Goal: Transaction & Acquisition: Purchase product/service

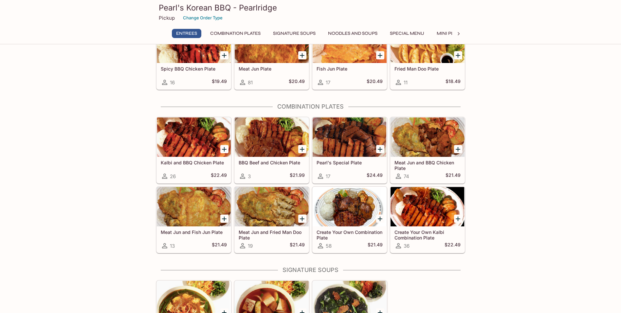
scroll to position [131, 0]
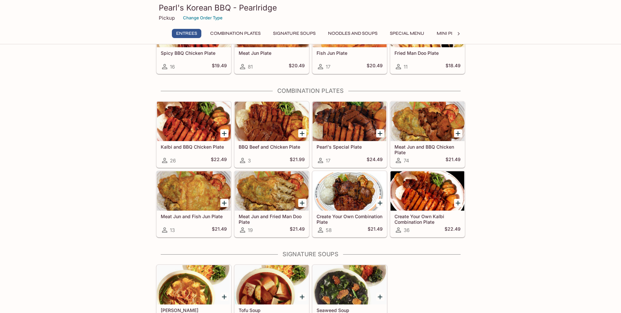
click at [226, 133] on icon "Add Kalbi and BBQ Chicken Plate" at bounding box center [224, 133] width 5 height 5
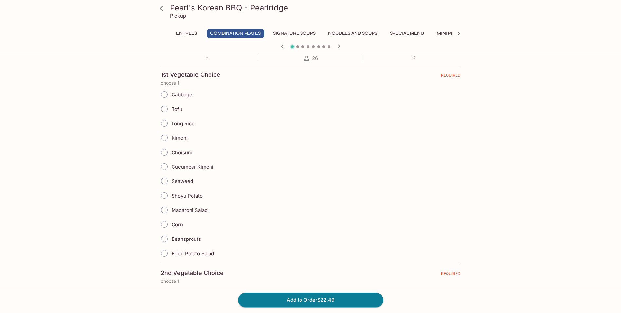
scroll to position [66, 0]
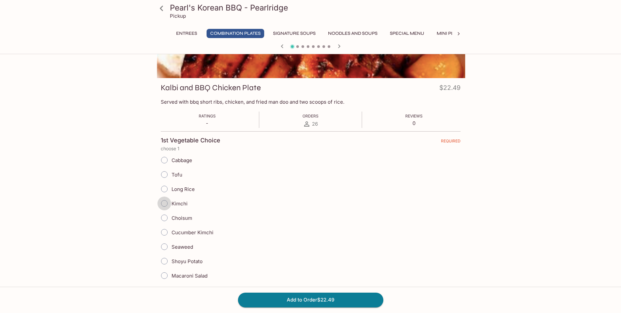
click at [165, 204] on input "Kimchi" at bounding box center [165, 203] width 14 height 14
radio input "true"
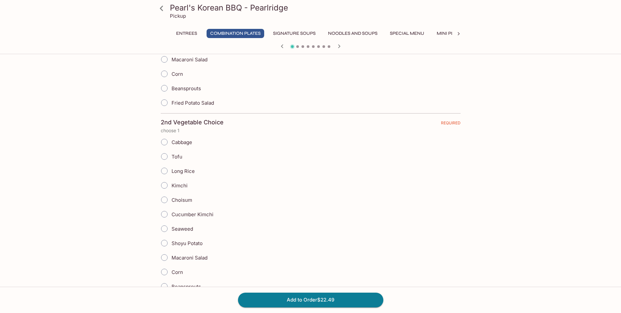
scroll to position [328, 0]
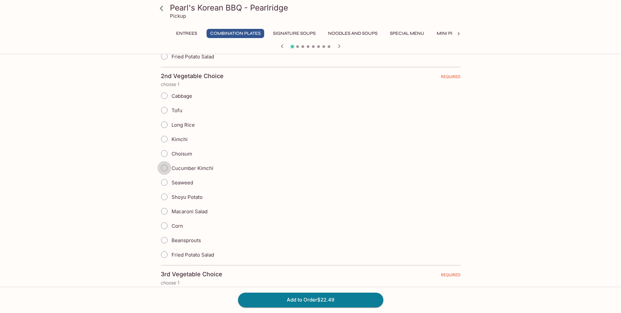
click at [165, 168] on input "Cucumber Kimchi" at bounding box center [165, 168] width 14 height 14
radio input "true"
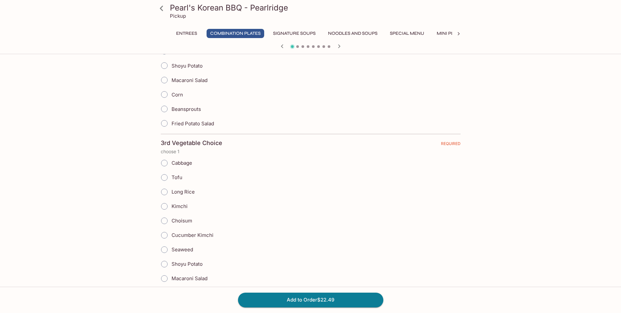
scroll to position [524, 0]
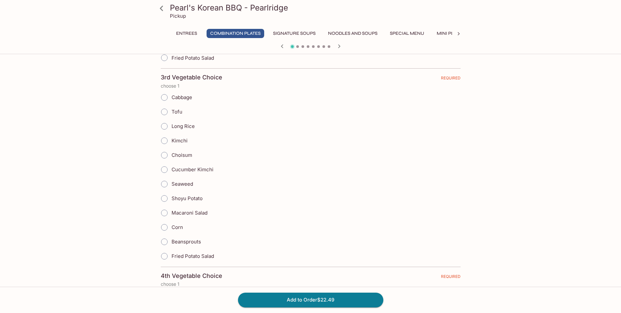
click at [167, 213] on input "Macaroni Salad" at bounding box center [165, 213] width 14 height 14
radio input "true"
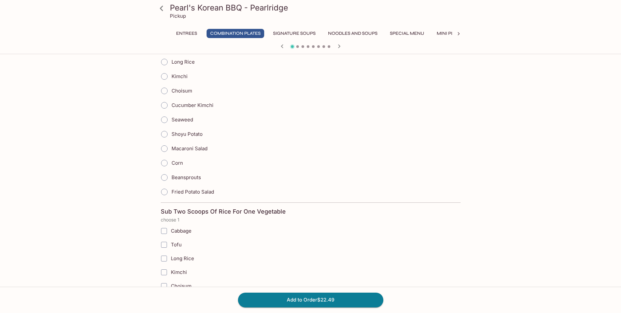
scroll to position [721, 0]
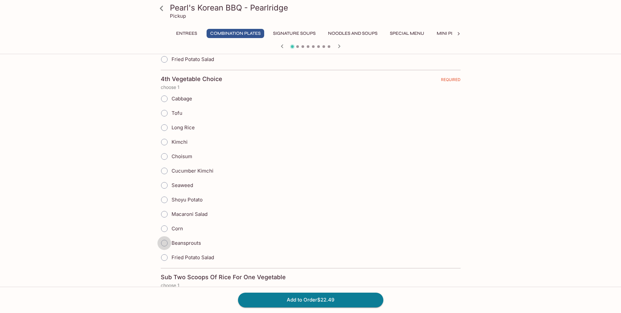
click at [165, 242] on input "Beansprouts" at bounding box center [165, 243] width 14 height 14
radio input "true"
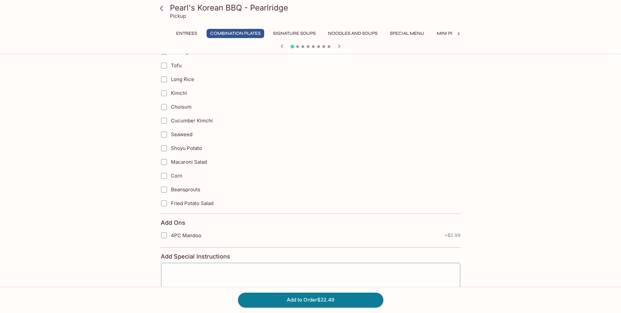
scroll to position [1012, 0]
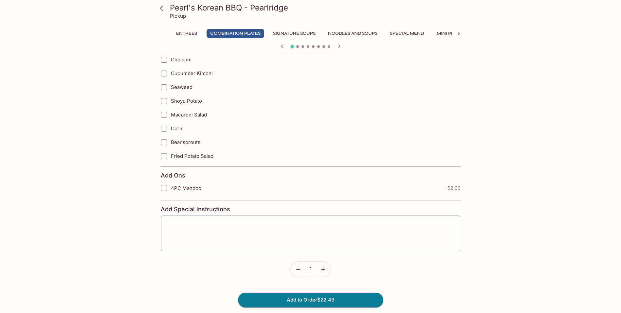
click at [326, 268] on icon "button" at bounding box center [323, 269] width 7 height 7
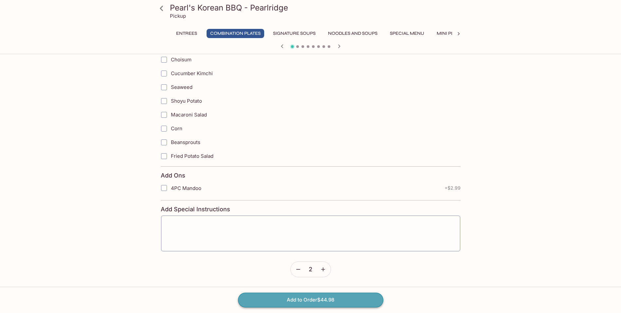
click at [339, 302] on button "Add to Order $44.98" at bounding box center [310, 299] width 145 height 14
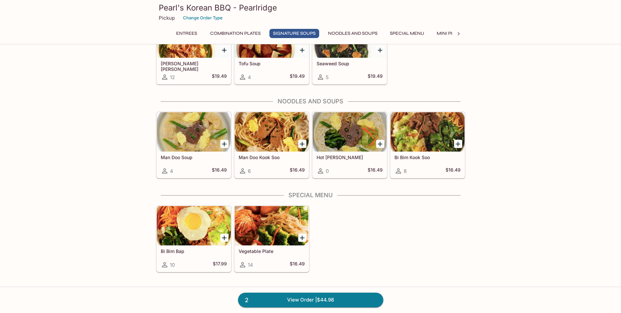
scroll to position [393, 0]
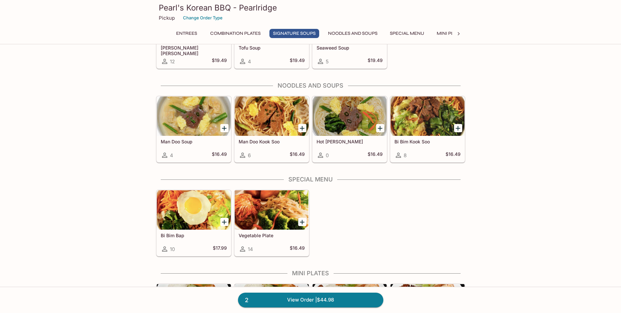
click at [458, 127] on icon "Add Bi Bim Kook Soo" at bounding box center [458, 128] width 5 height 5
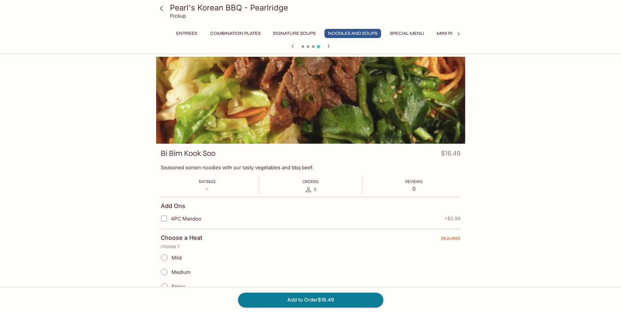
scroll to position [66, 0]
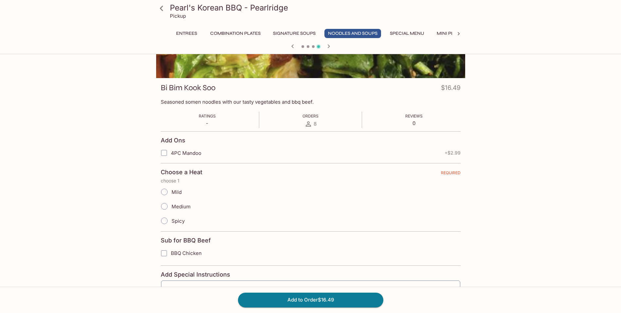
click at [174, 189] on span "Mild" at bounding box center [177, 192] width 10 height 6
click at [171, 188] on input "Mild" at bounding box center [165, 192] width 14 height 14
radio input "true"
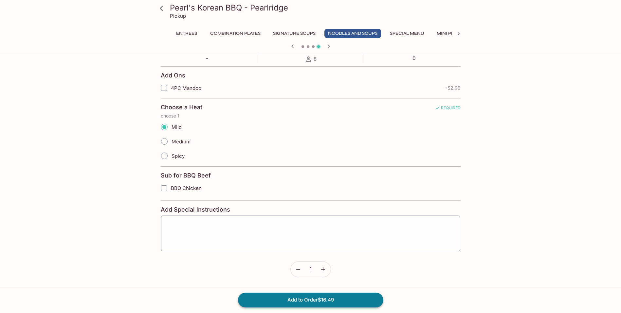
click at [330, 298] on button "Add to Order $16.49" at bounding box center [310, 299] width 145 height 14
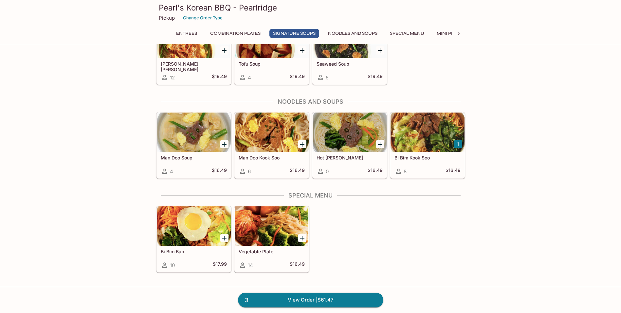
scroll to position [393, 0]
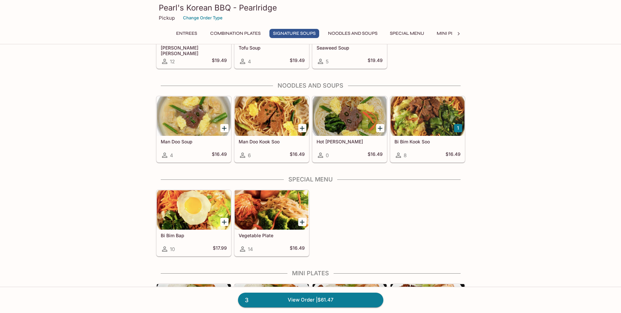
click at [225, 223] on icon "Add Bi Bim Bap" at bounding box center [224, 222] width 8 height 8
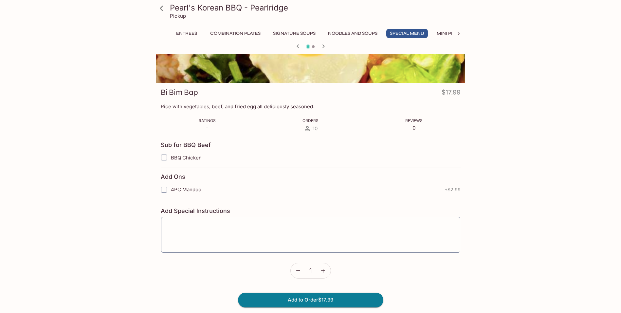
scroll to position [131, 0]
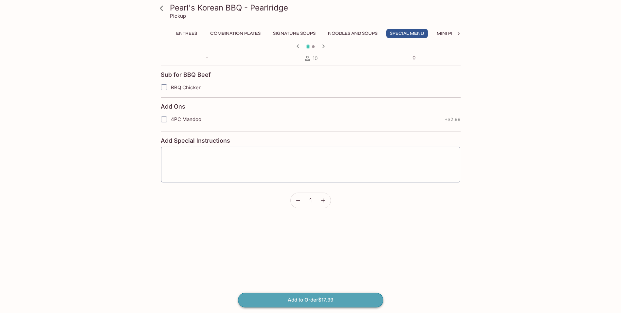
click at [350, 299] on button "Add to Order $17.99" at bounding box center [310, 299] width 145 height 14
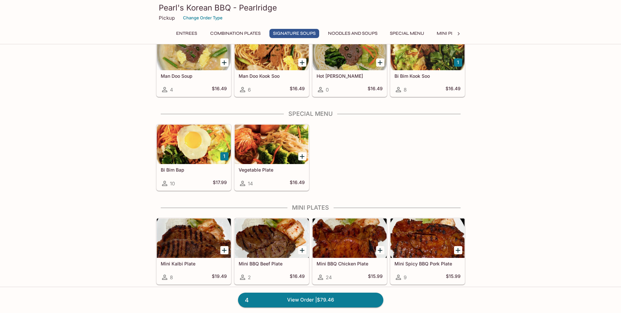
scroll to position [328, 0]
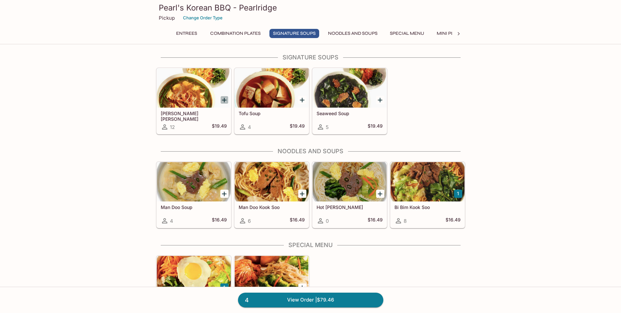
click at [222, 97] on icon "Add Yook Gae Jang" at bounding box center [224, 100] width 8 height 8
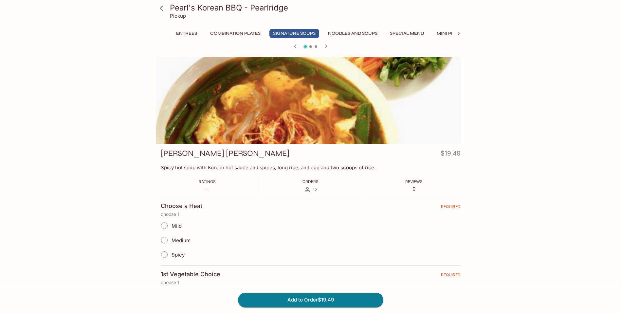
click at [178, 224] on span "Mild" at bounding box center [177, 225] width 10 height 6
click at [166, 224] on input "Mild" at bounding box center [165, 226] width 14 height 14
radio input "true"
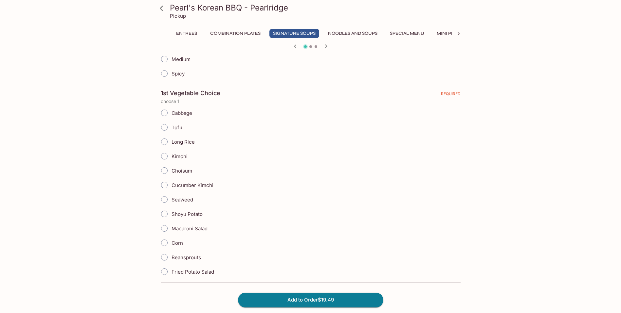
scroll to position [197, 0]
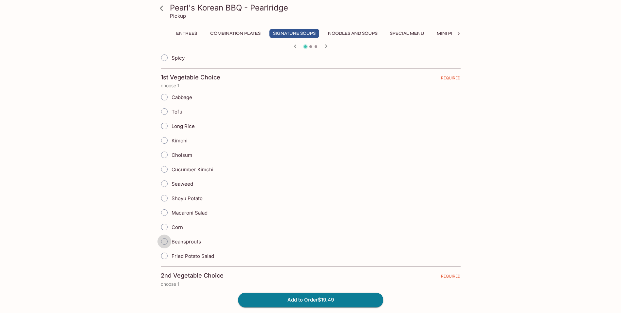
click at [167, 241] on input "Beansprouts" at bounding box center [165, 241] width 14 height 14
radio input "true"
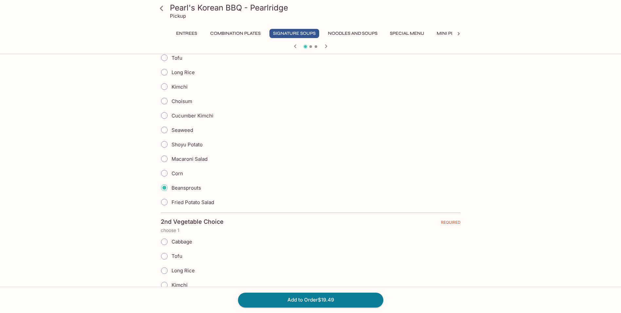
scroll to position [328, 0]
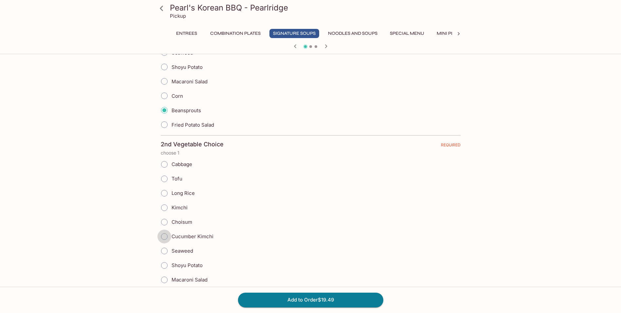
click at [165, 236] on input "Cucumber Kimchi" at bounding box center [165, 236] width 14 height 14
radio input "true"
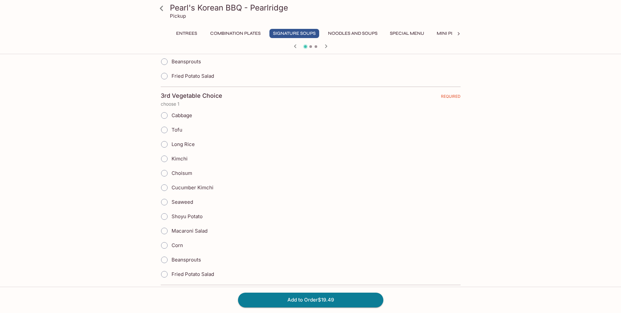
scroll to position [590, 0]
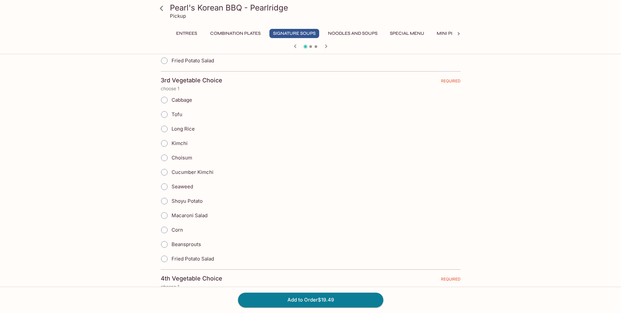
click at [164, 259] on input "Fried Potato Salad" at bounding box center [165, 259] width 14 height 14
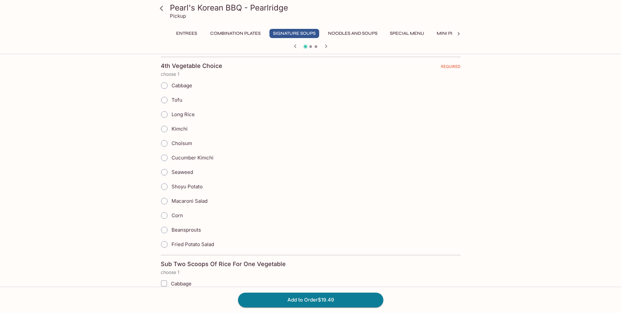
scroll to position [786, 0]
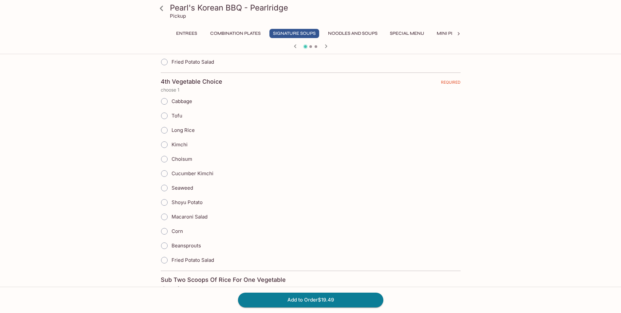
click at [167, 227] on input "Corn" at bounding box center [165, 231] width 14 height 14
radio input "true"
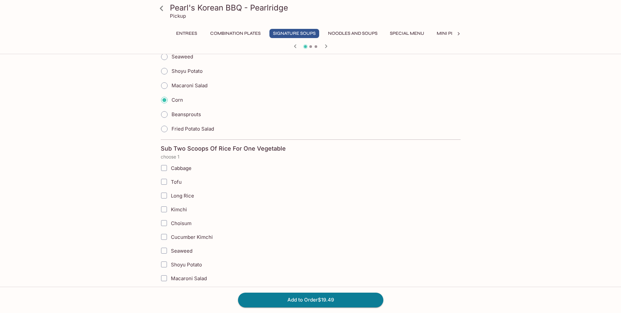
scroll to position [983, 0]
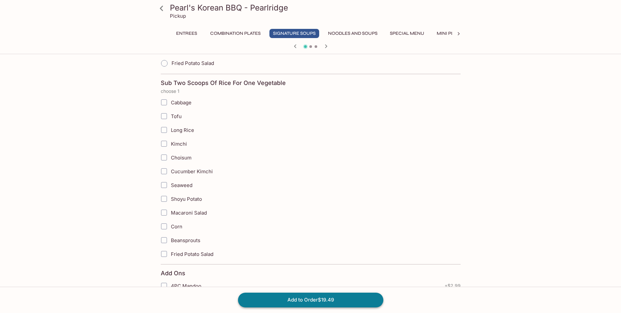
click at [315, 301] on button "Add to Order $19.49" at bounding box center [310, 299] width 145 height 14
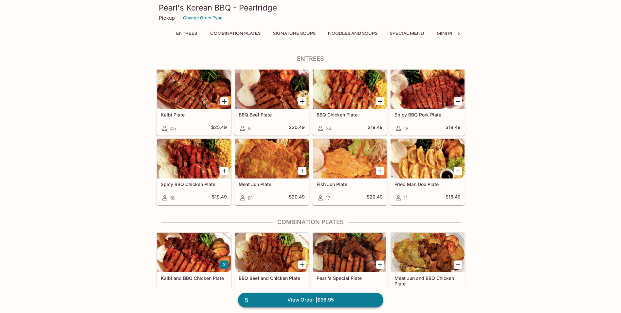
click at [349, 299] on link "5 View Order | $98.95" at bounding box center [310, 299] width 145 height 14
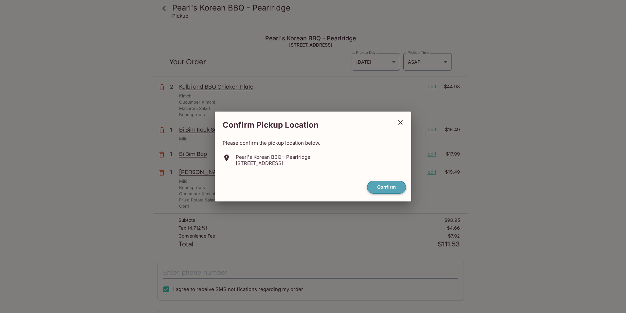
click at [392, 187] on button "Confirm" at bounding box center [386, 187] width 39 height 13
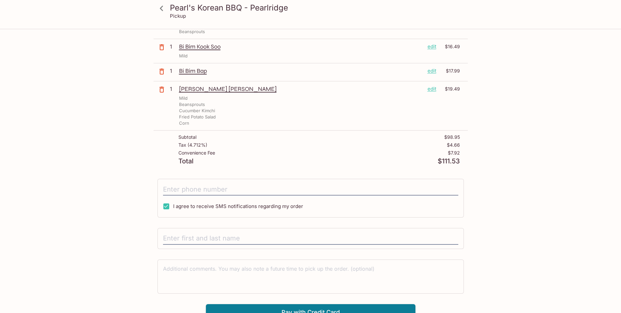
scroll to position [90, 0]
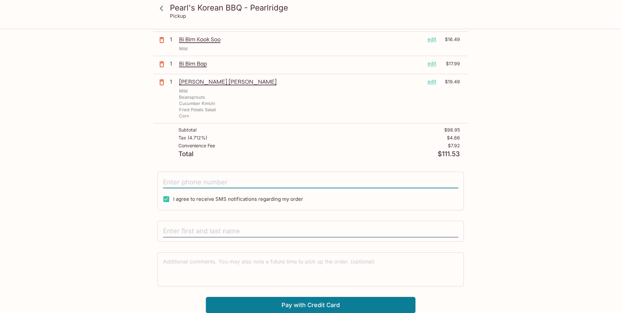
click at [264, 183] on input "tel" at bounding box center [310, 182] width 295 height 12
type input "[PHONE_NUMBER]"
type input "[PERSON_NAME]"
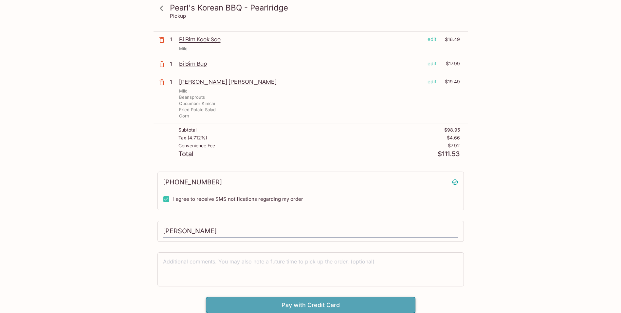
click at [331, 303] on button "Pay with Credit Card" at bounding box center [311, 304] width 210 height 16
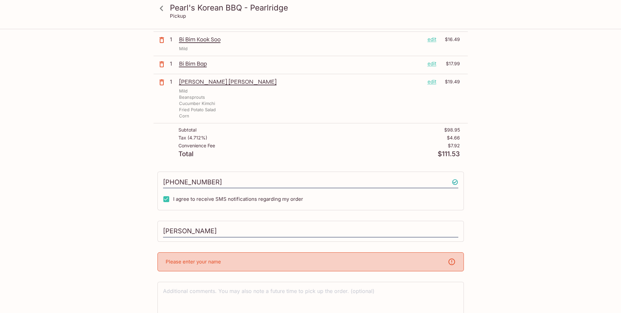
click at [314, 262] on div "Please enter your name" at bounding box center [311, 261] width 307 height 19
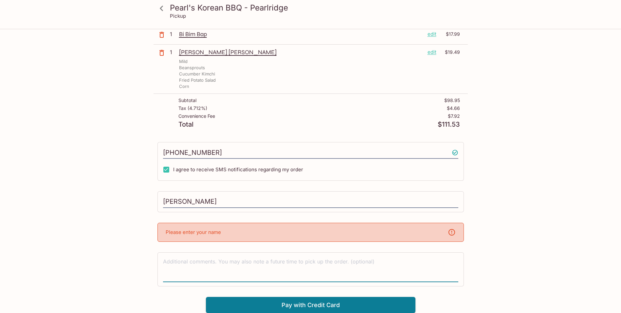
click at [278, 260] on textarea at bounding box center [310, 268] width 295 height 23
click at [284, 202] on input "[PERSON_NAME]" at bounding box center [310, 201] width 295 height 12
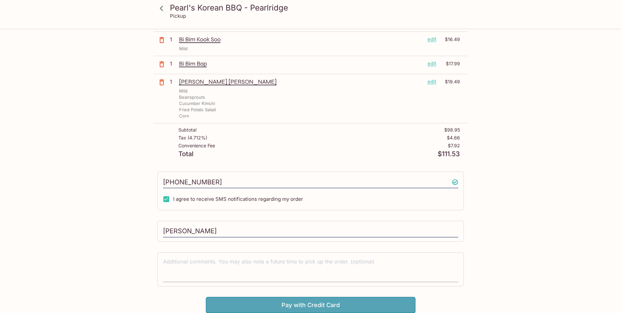
drag, startPoint x: 329, startPoint y: 302, endPoint x: 371, endPoint y: 268, distance: 54.0
click at [329, 298] on button "Pay with Credit Card" at bounding box center [311, 304] width 210 height 16
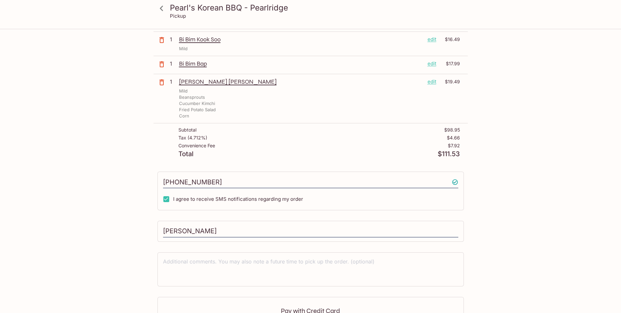
scroll to position [189, 0]
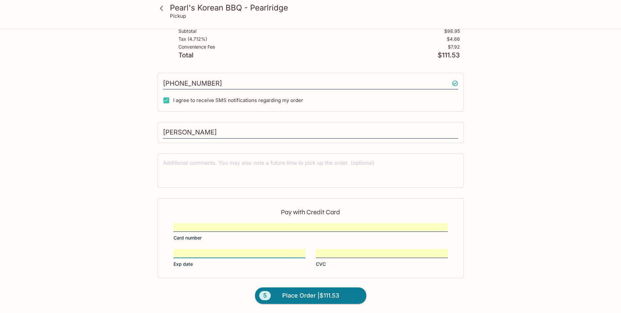
drag, startPoint x: 309, startPoint y: 296, endPoint x: 336, endPoint y: 276, distance: 33.7
click at [309, 295] on span "Place Order | $111.53" at bounding box center [310, 295] width 57 height 10
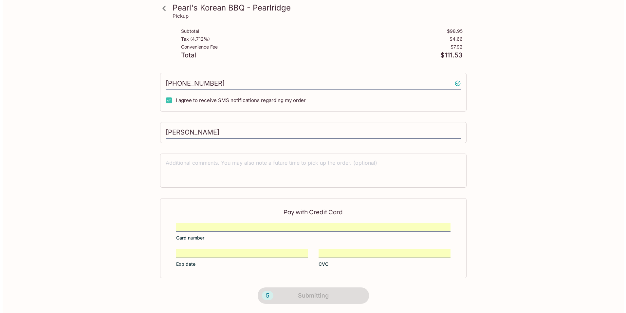
scroll to position [0, 0]
